Goal: Task Accomplishment & Management: Use online tool/utility

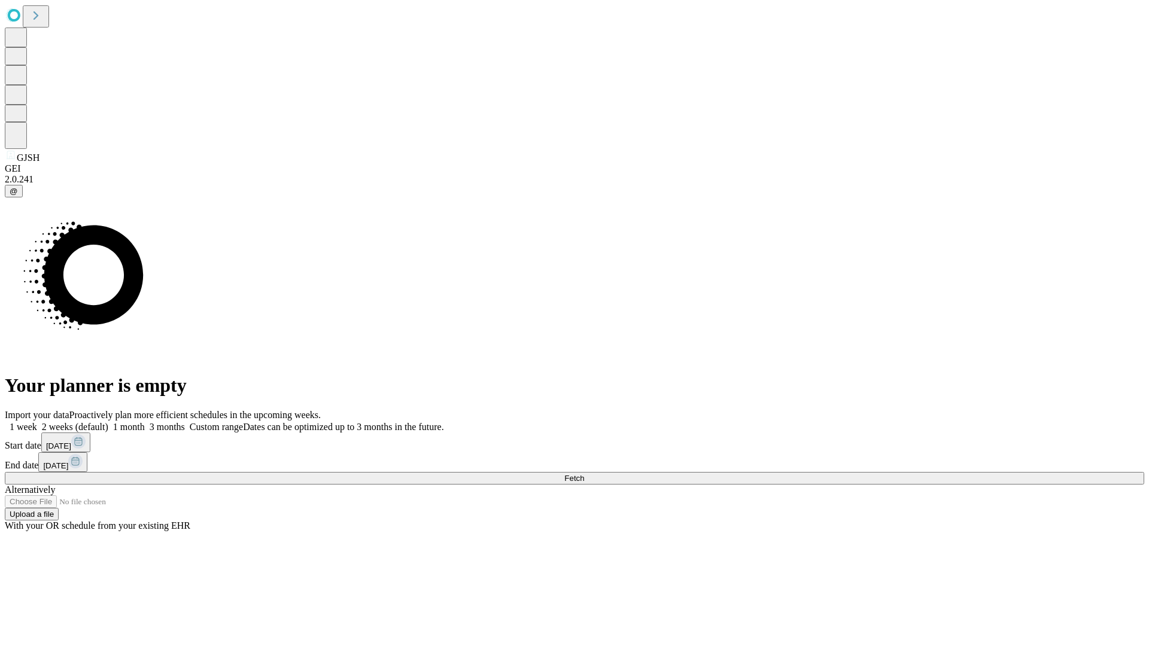
click at [584, 474] on span "Fetch" at bounding box center [574, 478] width 20 height 9
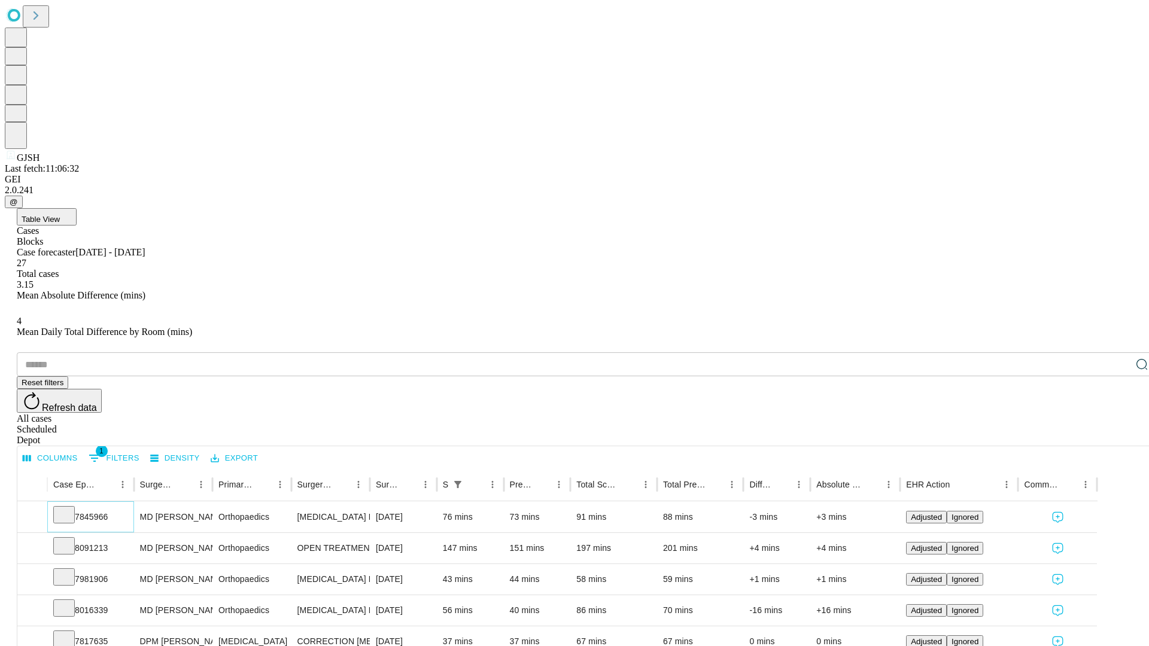
click at [70, 508] on icon at bounding box center [64, 514] width 12 height 12
